Goal: Information Seeking & Learning: Learn about a topic

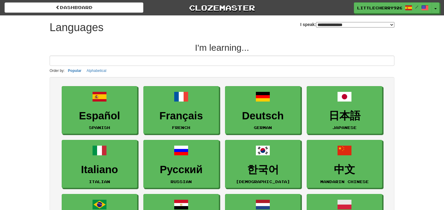
select select "*******"
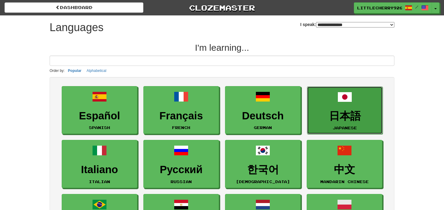
click at [363, 109] on link "日本語 Japanese" at bounding box center [345, 111] width 76 height 48
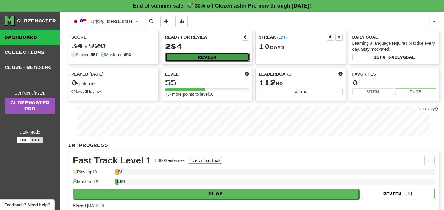
click at [203, 55] on button "Review" at bounding box center [208, 57] width 84 height 9
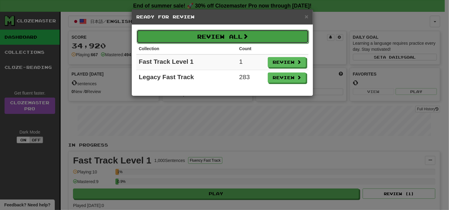
click at [224, 38] on button "Review All" at bounding box center [223, 37] width 172 height 14
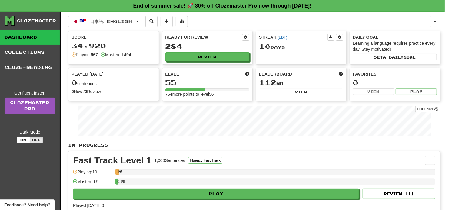
select select "**"
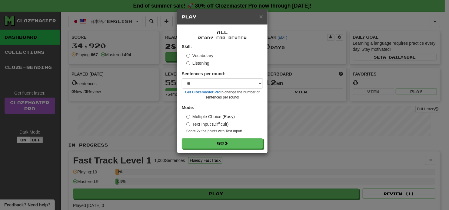
click at [203, 62] on label "Listening" at bounding box center [197, 63] width 23 height 6
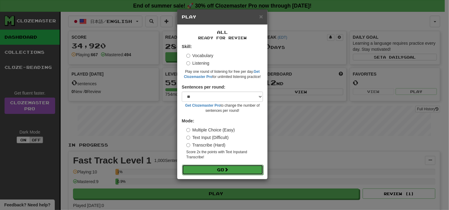
click at [220, 170] on button "Go" at bounding box center [222, 170] width 81 height 10
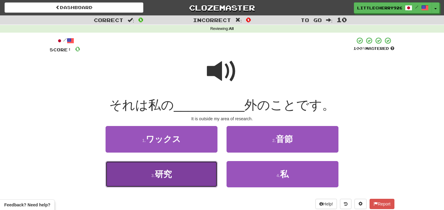
click at [181, 182] on button "3 . 研究" at bounding box center [162, 174] width 112 height 26
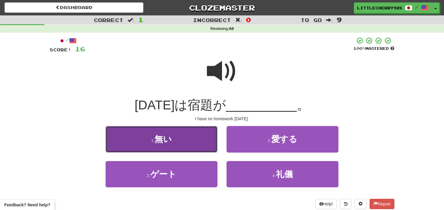
click at [182, 138] on button "1 . 無い" at bounding box center [162, 139] width 112 height 26
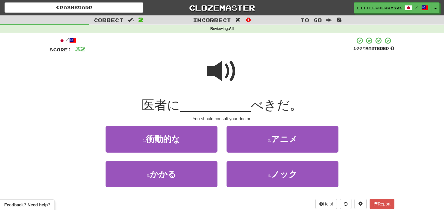
click at [234, 75] on span at bounding box center [222, 71] width 30 height 30
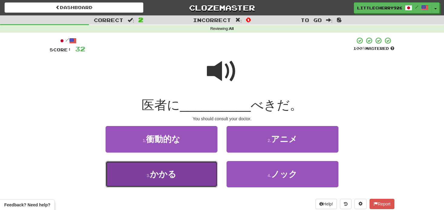
click at [170, 183] on button "3 . かかる" at bounding box center [162, 174] width 112 height 26
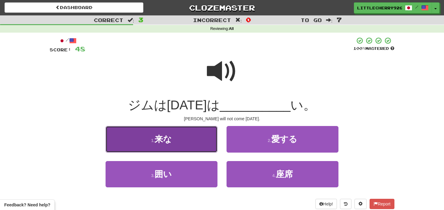
click at [179, 140] on button "1 . 来な" at bounding box center [162, 139] width 112 height 26
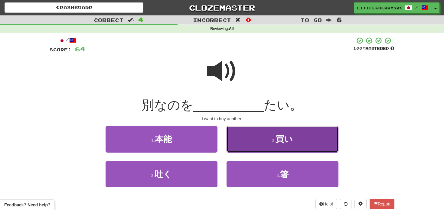
click at [263, 140] on button "2 . 買い" at bounding box center [283, 139] width 112 height 26
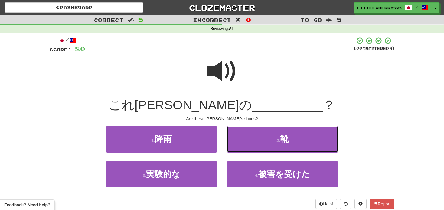
click at [263, 140] on button "2 . 靴" at bounding box center [283, 139] width 112 height 26
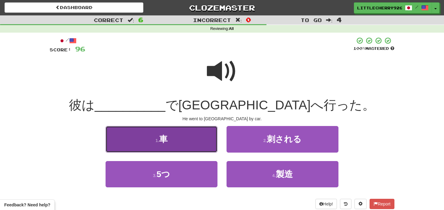
click at [187, 138] on button "1 . 車" at bounding box center [162, 139] width 112 height 26
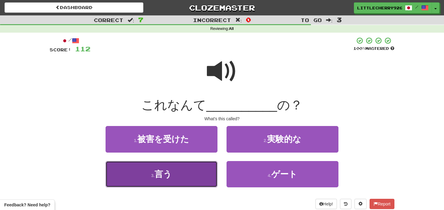
click at [177, 182] on button "3 . 言う" at bounding box center [162, 174] width 112 height 26
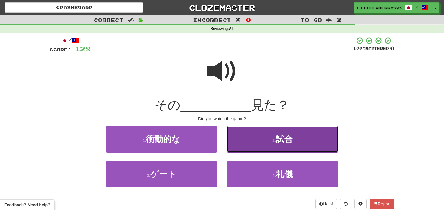
click at [266, 152] on button "2 . 試合" at bounding box center [283, 139] width 112 height 26
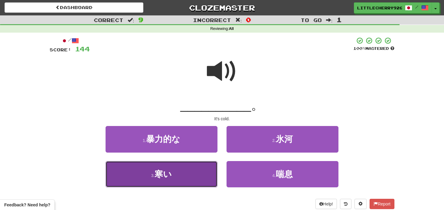
click at [184, 169] on button "3 . 寒い" at bounding box center [162, 174] width 112 height 26
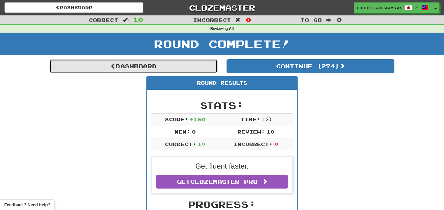
click at [182, 71] on link "Dashboard" at bounding box center [134, 66] width 168 height 14
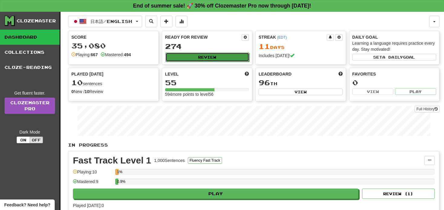
click at [225, 57] on button "Review" at bounding box center [208, 57] width 84 height 9
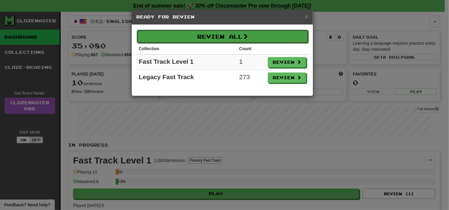
click at [256, 35] on button "Review All" at bounding box center [223, 37] width 172 height 14
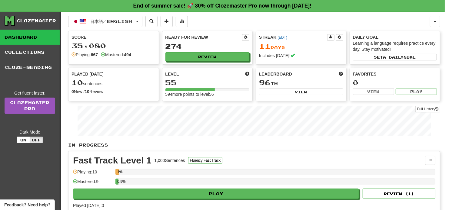
select select "**"
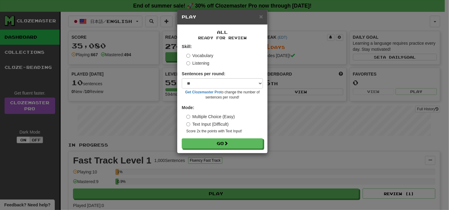
click at [219, 138] on form "Skill: Vocabulary Listening Sentences per round: * ** ** ** ** ** *** ******** …" at bounding box center [222, 96] width 81 height 105
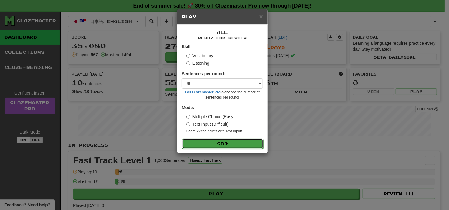
click at [220, 140] on button "Go" at bounding box center [222, 144] width 81 height 10
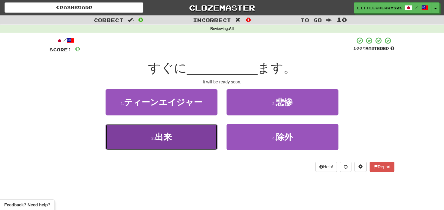
click at [209, 137] on button "3 . 出来" at bounding box center [162, 137] width 112 height 26
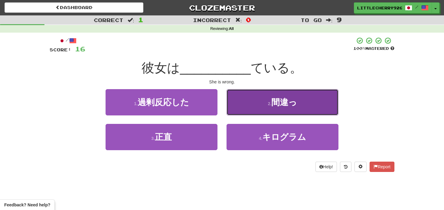
click at [257, 100] on button "2 . 間違っ" at bounding box center [283, 102] width 112 height 26
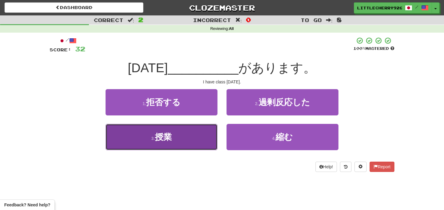
click at [201, 133] on button "3 . 授業" at bounding box center [162, 137] width 112 height 26
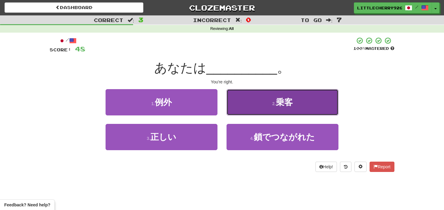
click at [268, 101] on button "2 . 乗客" at bounding box center [283, 102] width 112 height 26
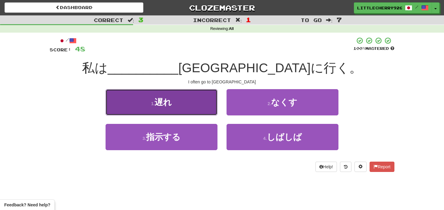
click at [186, 101] on button "1 . 遅れ" at bounding box center [162, 102] width 112 height 26
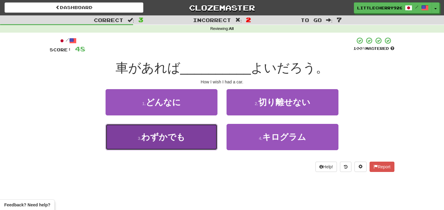
click at [180, 134] on span "わずかでも" at bounding box center [163, 137] width 44 height 9
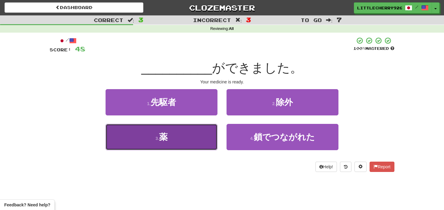
click at [190, 134] on button "3 . 薬" at bounding box center [162, 137] width 112 height 26
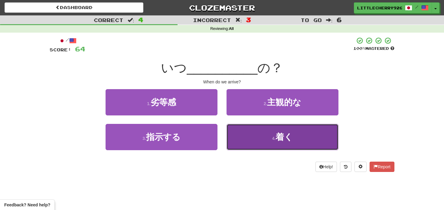
click at [271, 140] on button "4 . 着く" at bounding box center [283, 137] width 112 height 26
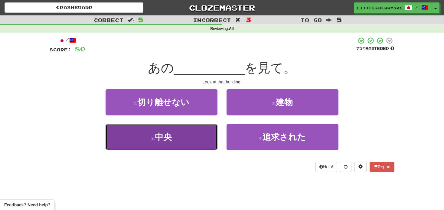
click at [171, 144] on button "3 . 中央" at bounding box center [162, 137] width 112 height 26
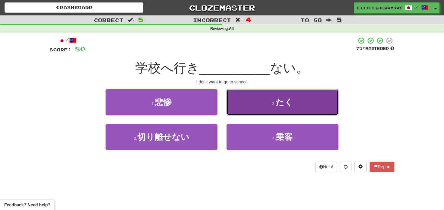
click at [257, 103] on button "2 . たく" at bounding box center [283, 102] width 112 height 26
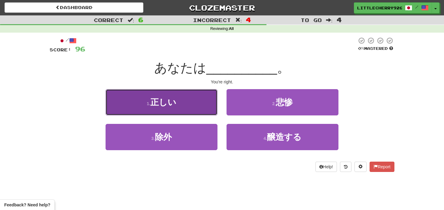
click at [178, 108] on button "1 . 正しい" at bounding box center [162, 102] width 112 height 26
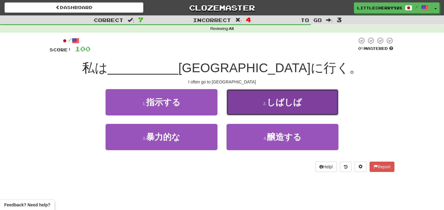
click at [258, 107] on button "2 . しばしば" at bounding box center [283, 102] width 112 height 26
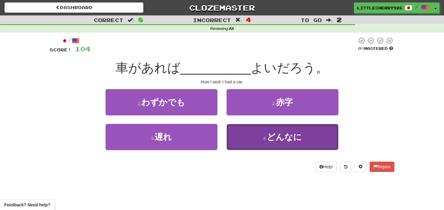
click at [296, 139] on span "どんなに" at bounding box center [284, 137] width 35 height 9
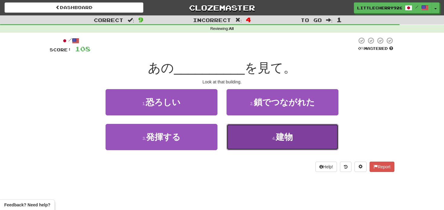
click at [271, 134] on button "4 . 建物" at bounding box center [283, 137] width 112 height 26
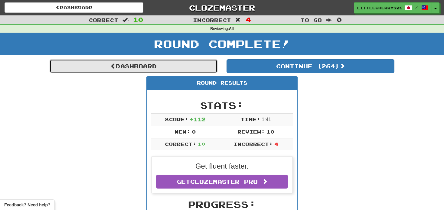
click at [172, 73] on link "Dashboard" at bounding box center [134, 66] width 168 height 14
